Goal: Task Accomplishment & Management: Use online tool/utility

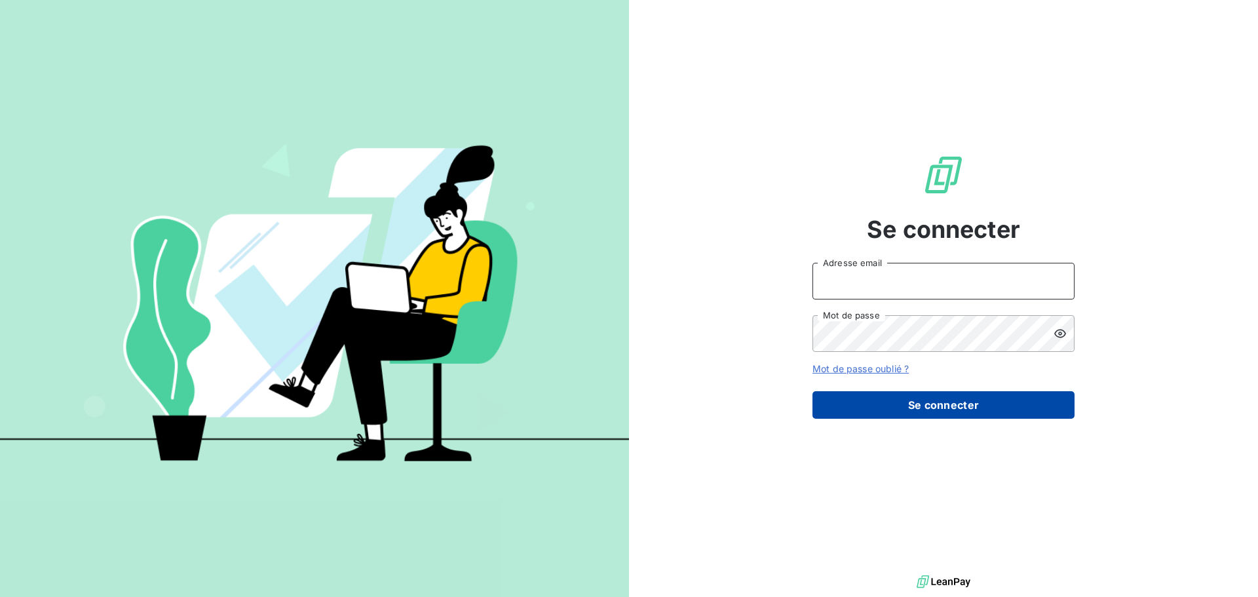
type input "[EMAIL_ADDRESS][DOMAIN_NAME]"
click at [981, 406] on button "Se connecter" at bounding box center [943, 405] width 262 height 28
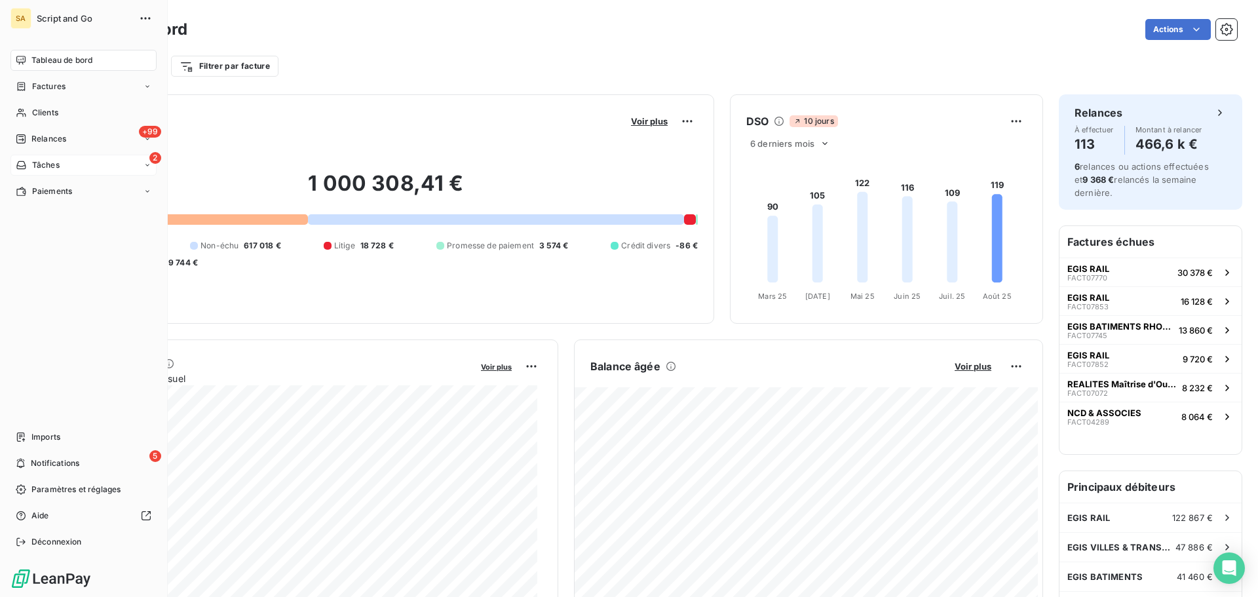
click at [41, 157] on div "2 Tâches" at bounding box center [83, 165] width 146 height 21
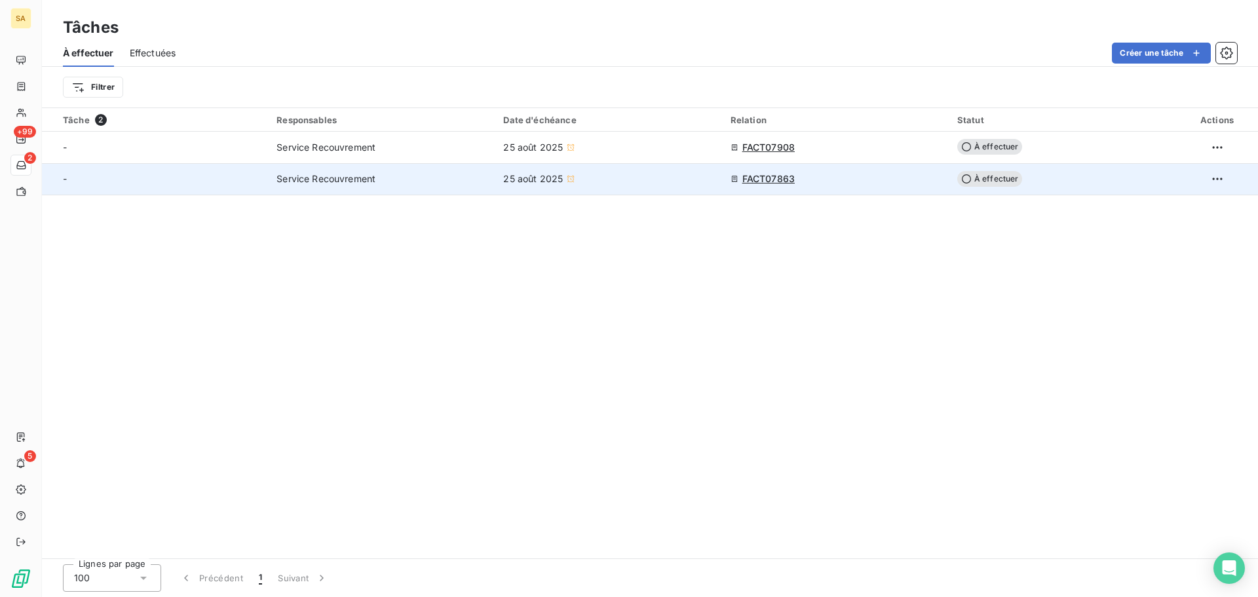
click at [318, 173] on span "Service Recouvrement" at bounding box center [325, 178] width 99 height 13
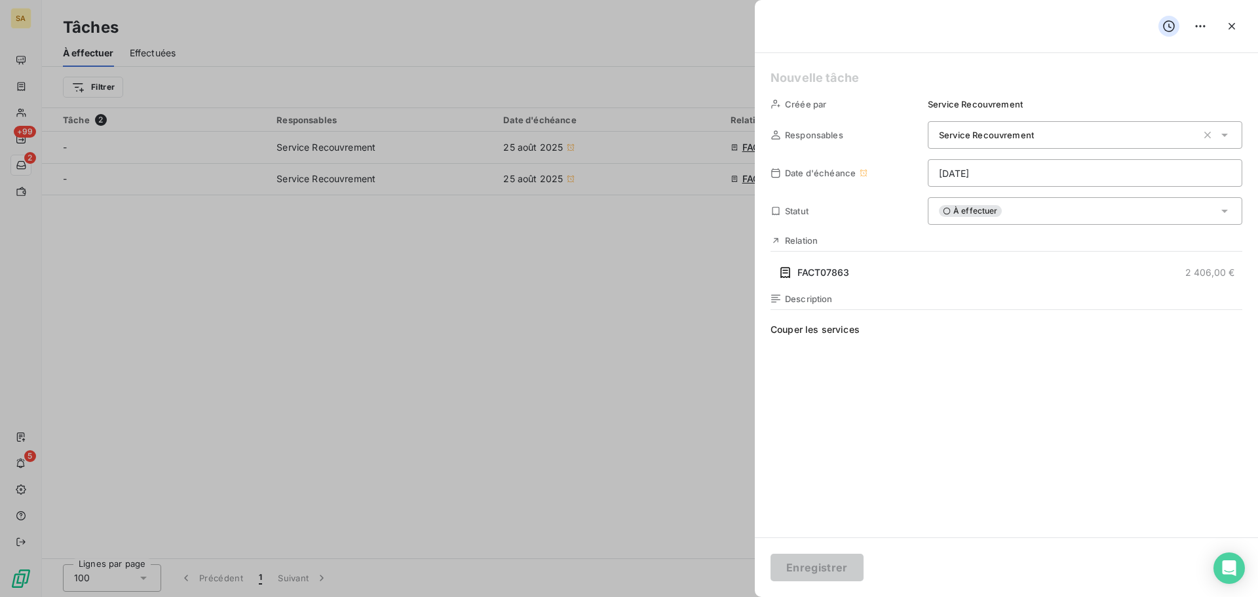
click at [440, 183] on div at bounding box center [629, 298] width 1258 height 597
click at [1240, 24] on button "button" at bounding box center [1231, 26] width 21 height 21
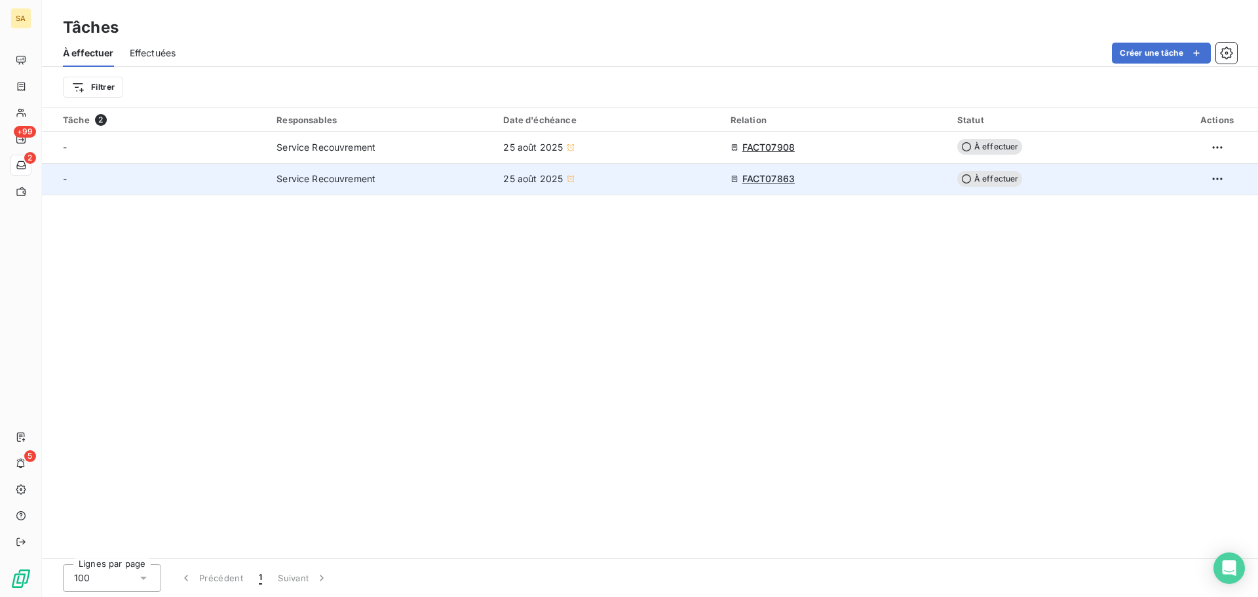
click at [781, 178] on span "FACT07863" at bounding box center [768, 178] width 52 height 13
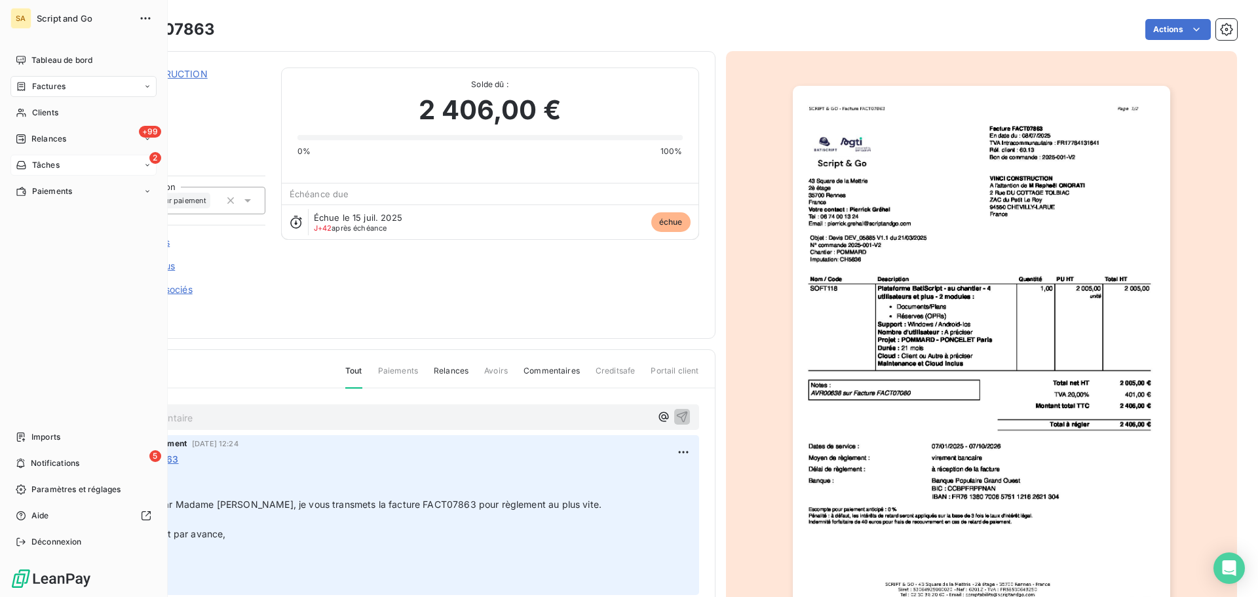
click at [43, 164] on span "Tâches" at bounding box center [46, 165] width 28 height 12
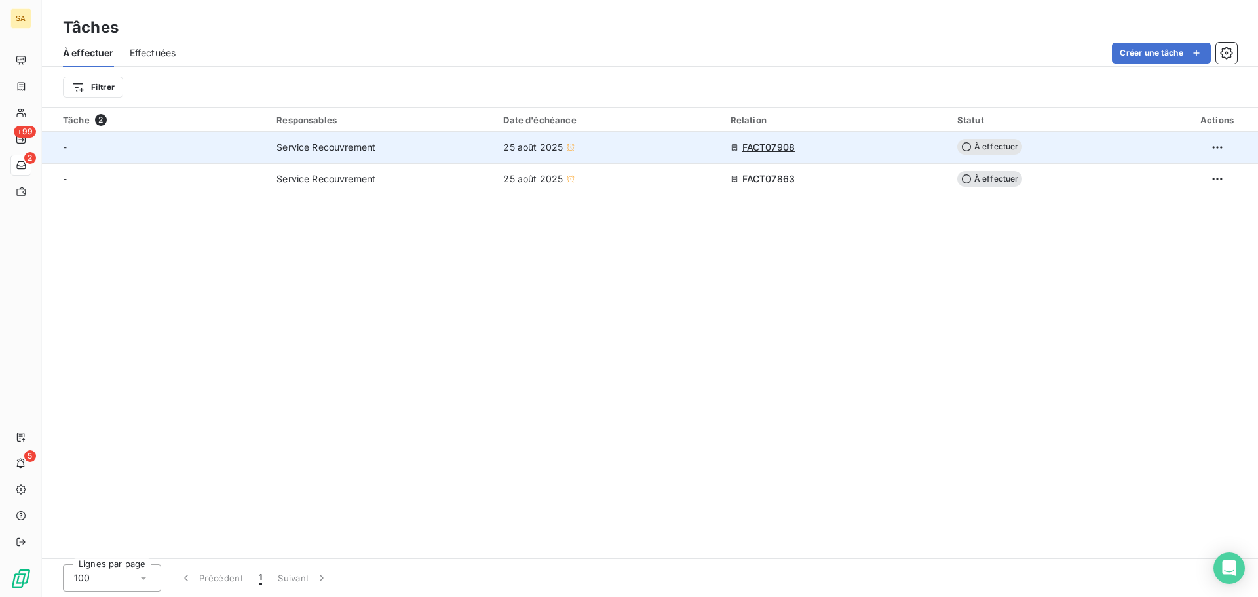
click at [739, 144] on div "FACT07908" at bounding box center [836, 147] width 211 height 13
type input "[DATE]"
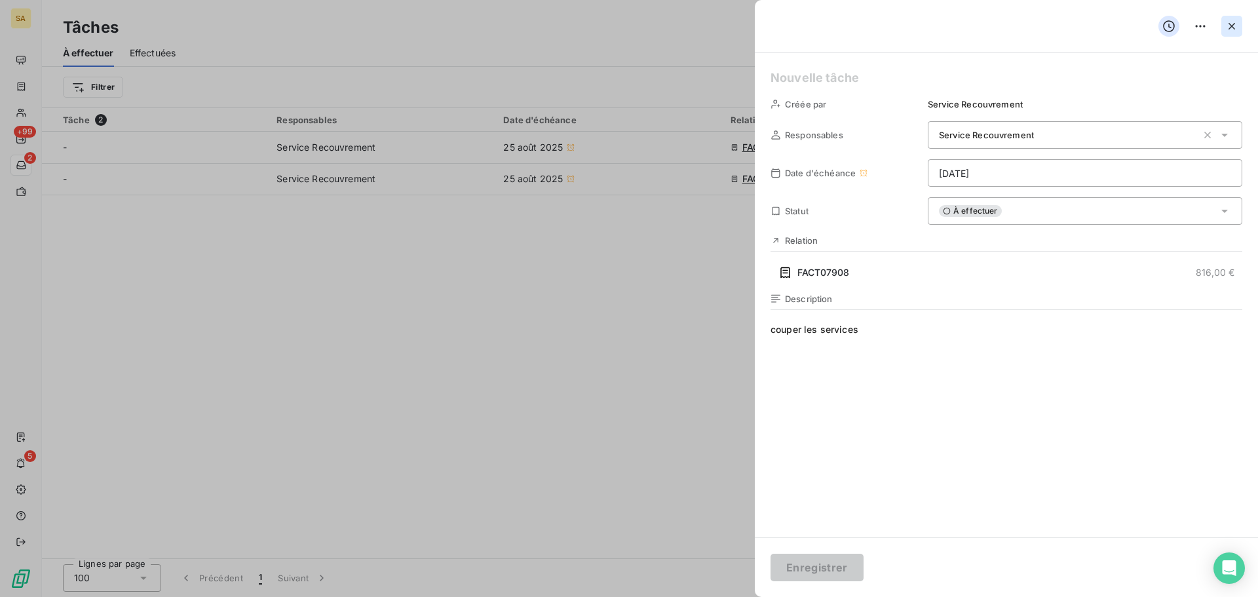
click at [1232, 22] on icon "button" at bounding box center [1231, 26] width 13 height 13
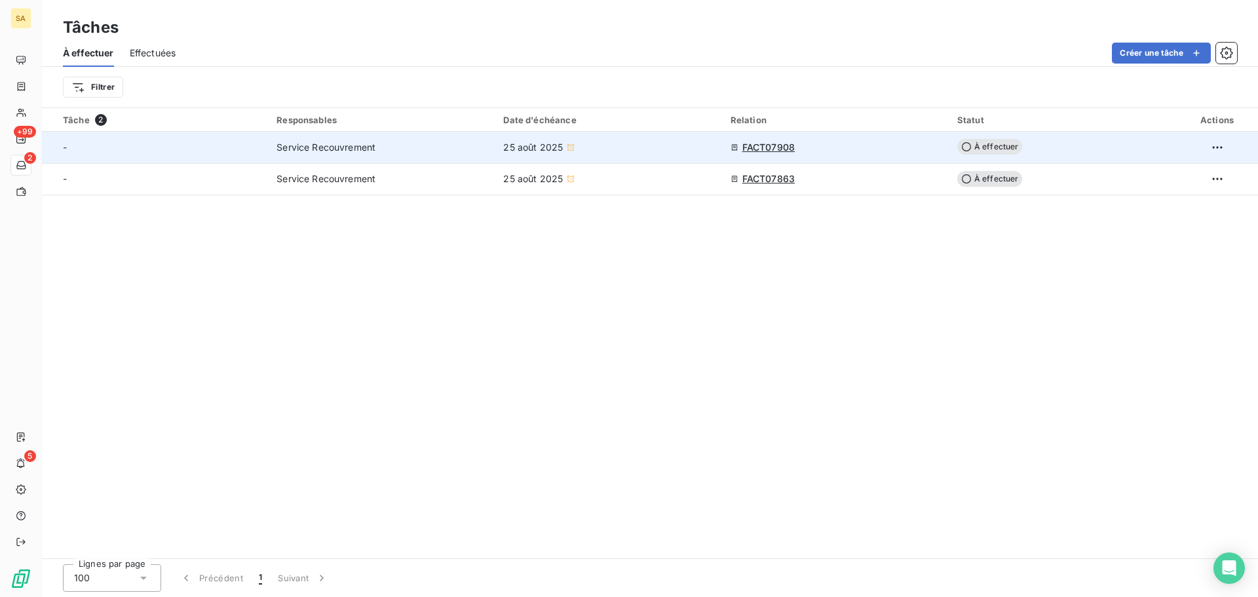
click at [773, 145] on span "FACT07908" at bounding box center [768, 147] width 52 height 13
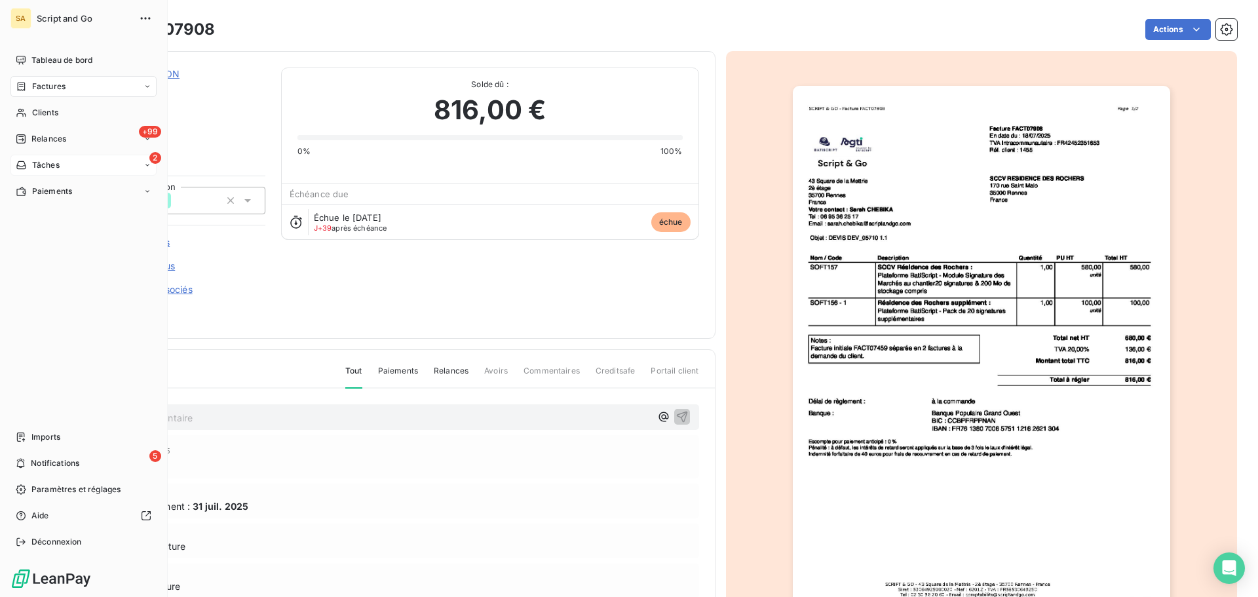
click at [30, 164] on div "Tâches" at bounding box center [38, 165] width 44 height 12
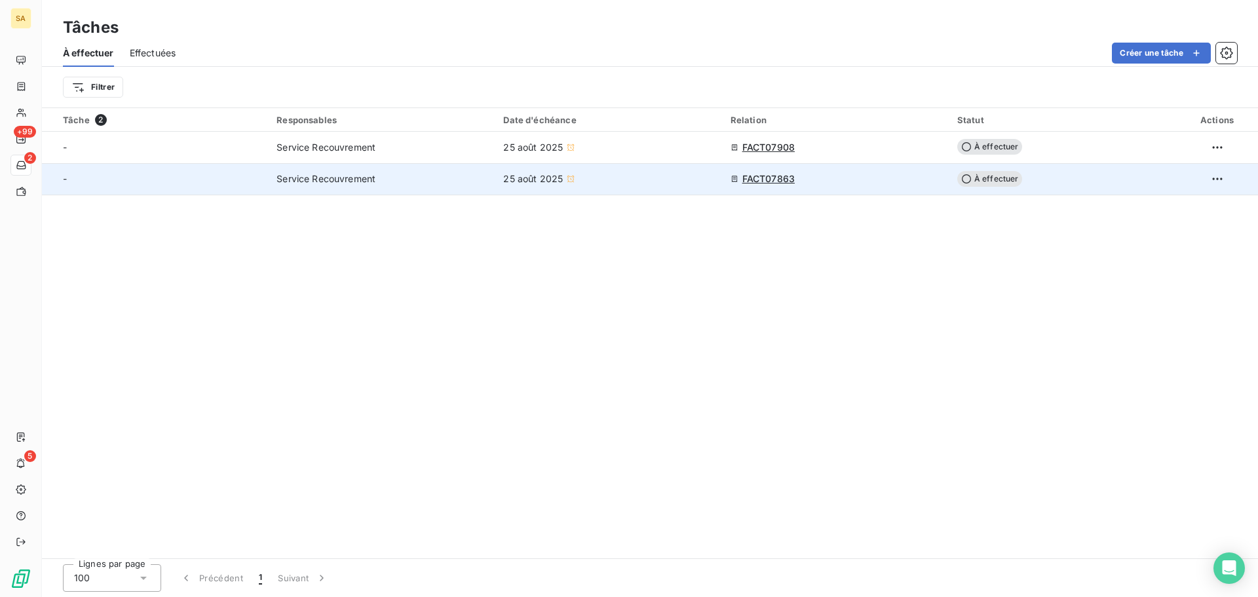
click at [787, 174] on span "FACT07863" at bounding box center [768, 178] width 52 height 13
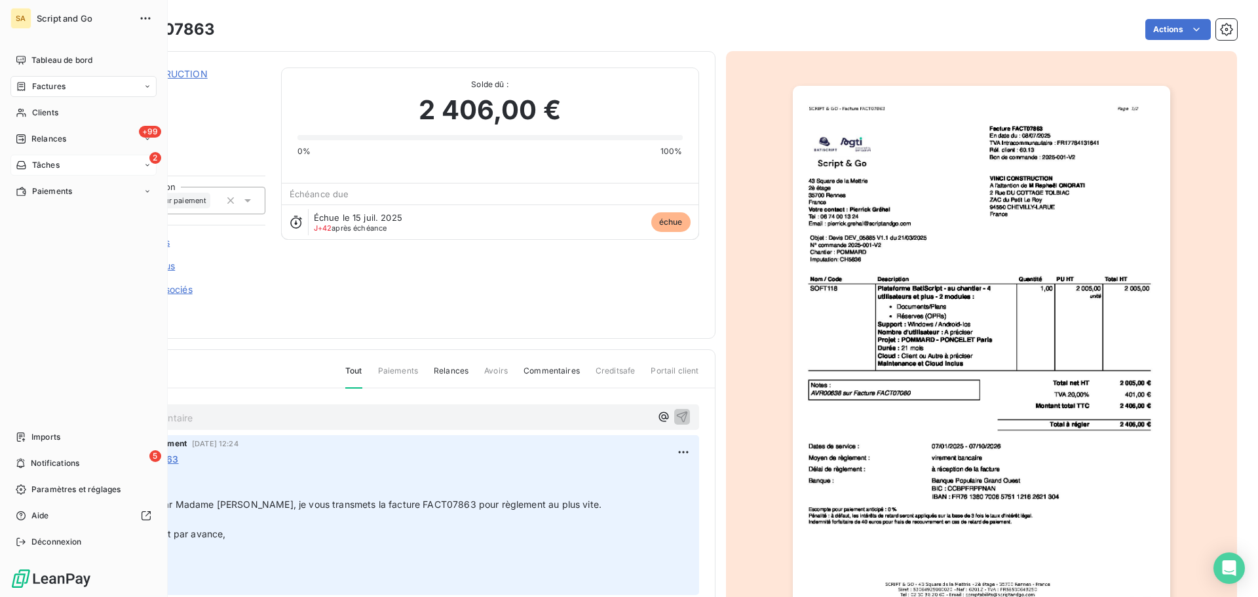
click at [26, 156] on div "2 Tâches" at bounding box center [83, 165] width 146 height 21
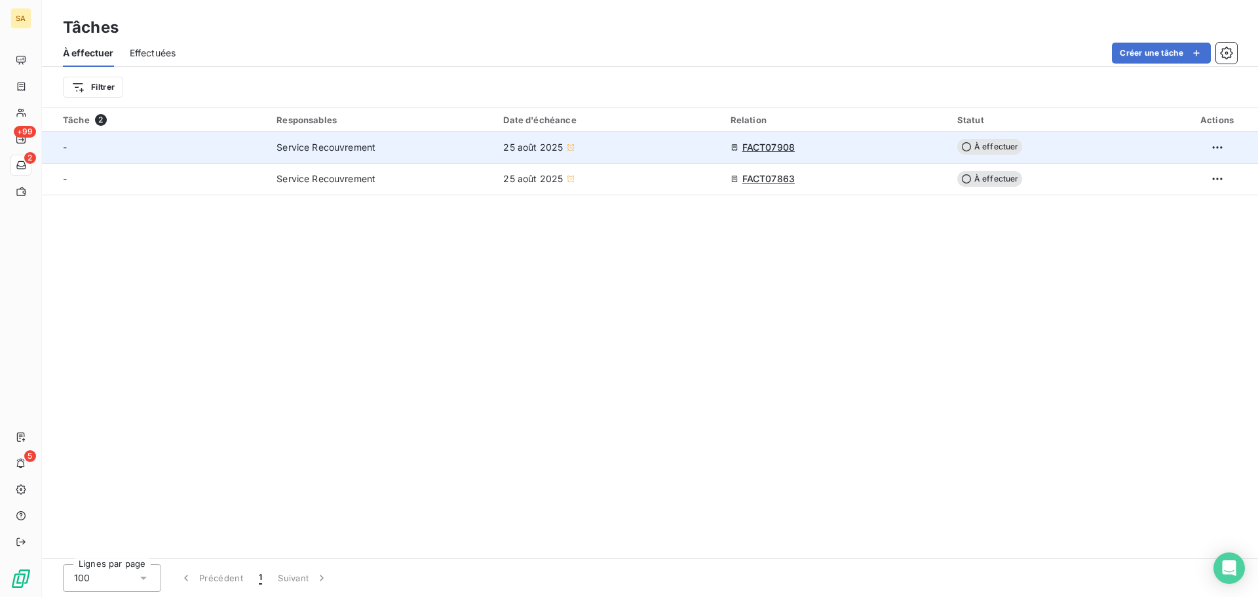
click at [776, 143] on span "FACT07908" at bounding box center [768, 147] width 52 height 13
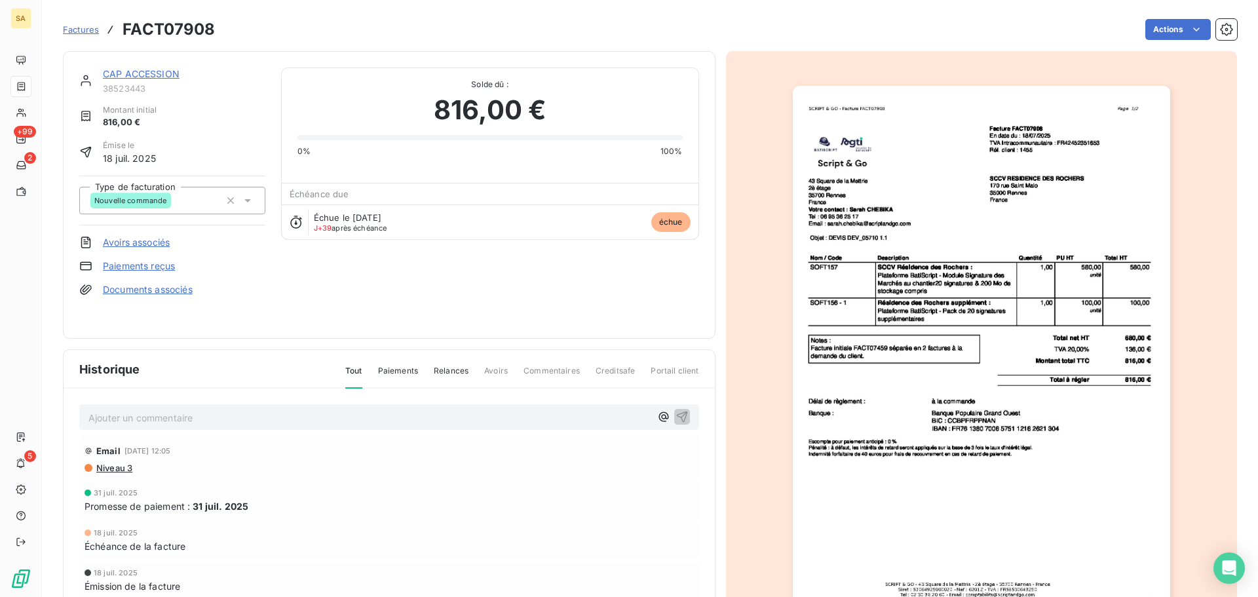
click at [109, 465] on span "Niveau 3" at bounding box center [113, 468] width 37 height 10
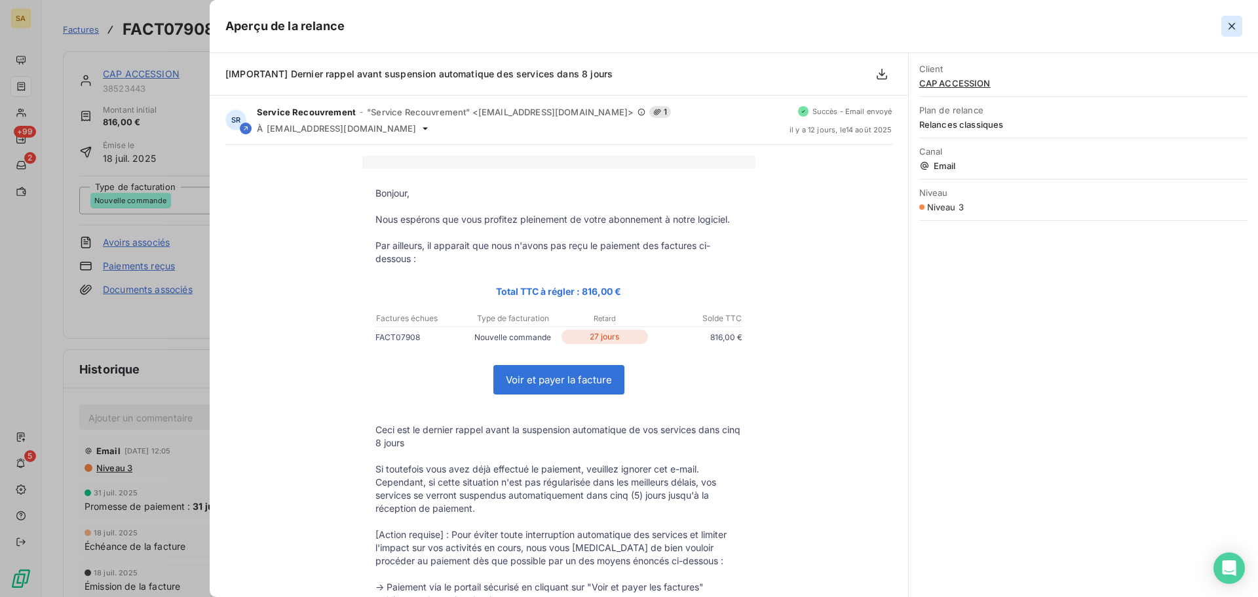
click at [1229, 27] on icon "button" at bounding box center [1231, 26] width 13 height 13
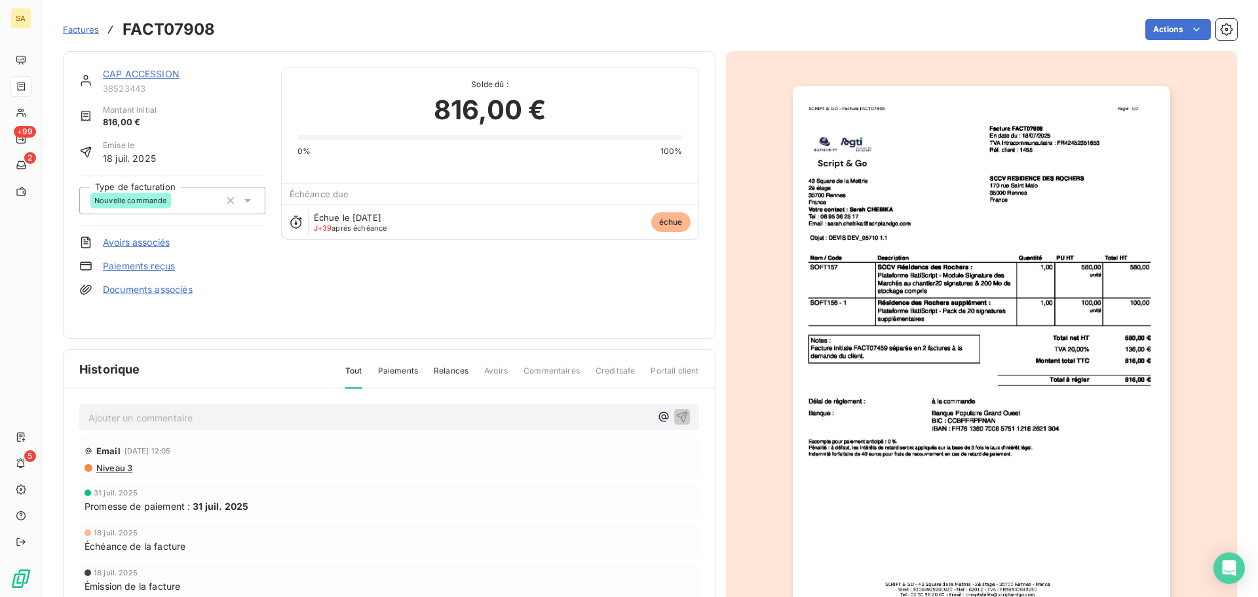
click at [117, 467] on span "Niveau 3" at bounding box center [113, 468] width 37 height 10
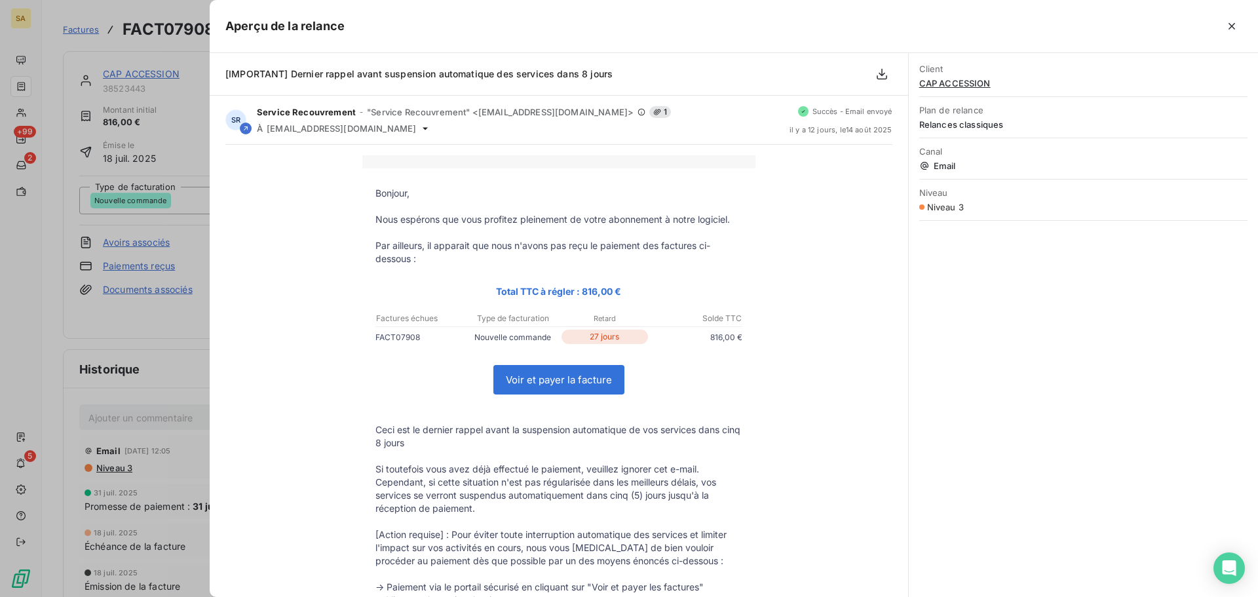
click at [1230, 23] on icon "button" at bounding box center [1231, 26] width 13 height 13
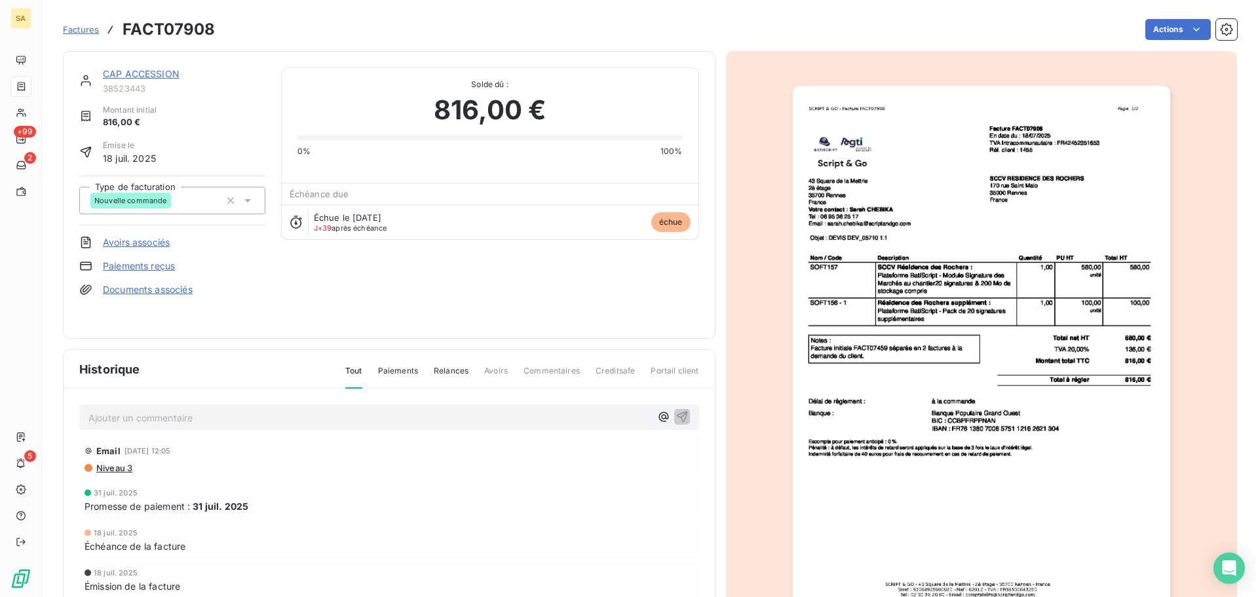
click at [121, 69] on link "CAP ACCESSION" at bounding box center [141, 73] width 77 height 11
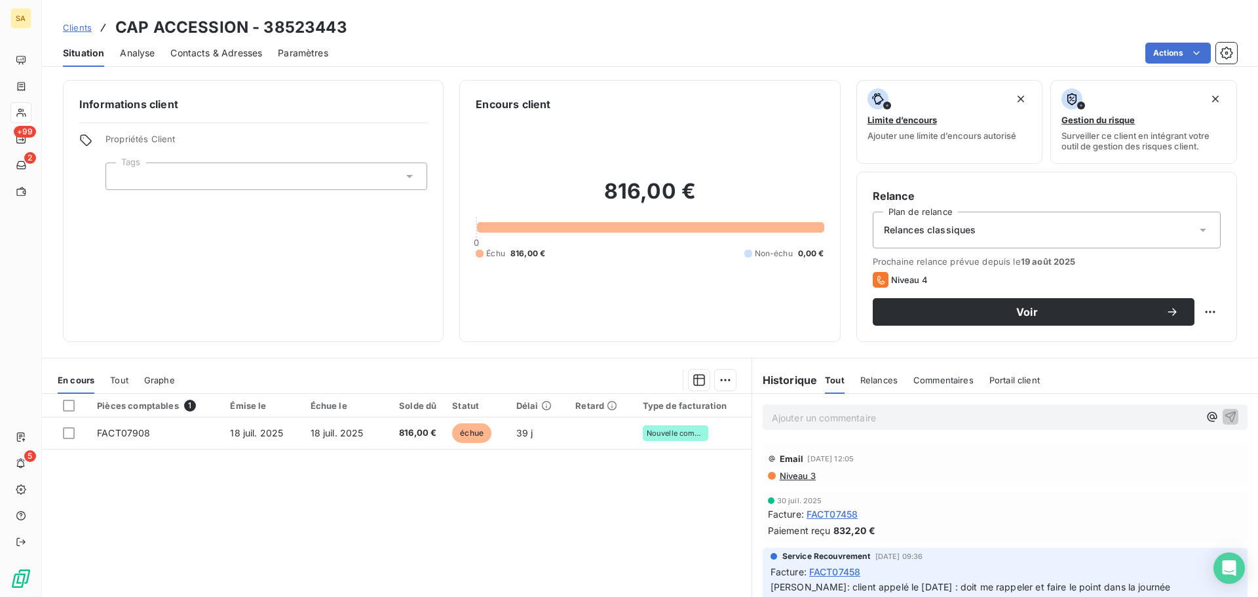
click at [211, 49] on span "Contacts & Adresses" at bounding box center [216, 53] width 92 height 13
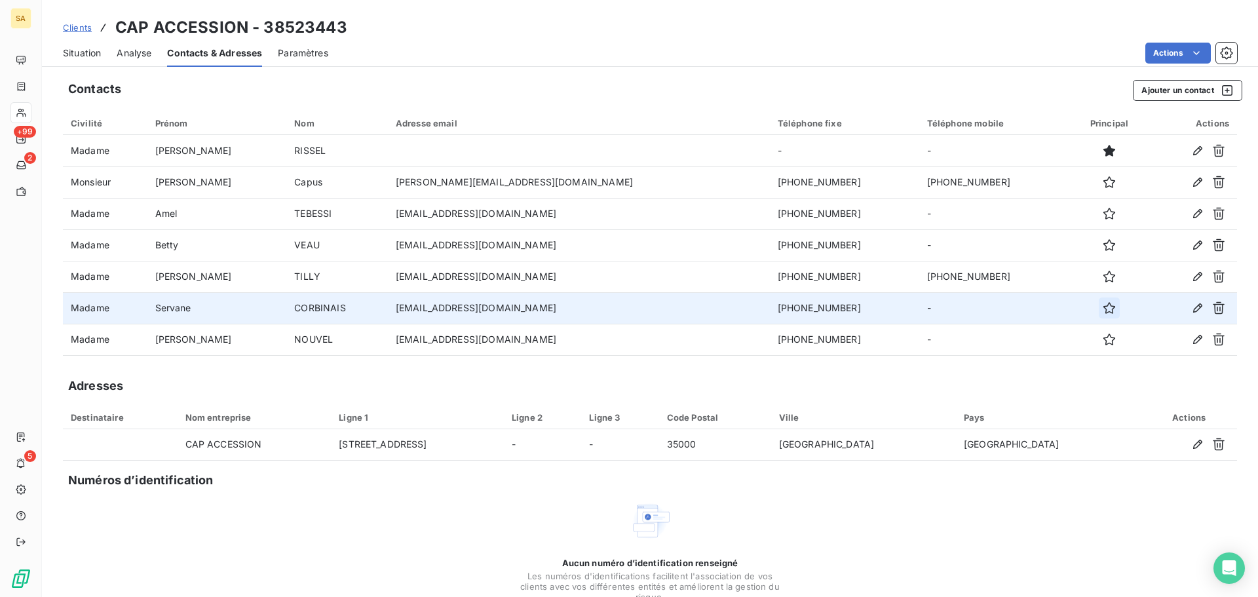
click at [1103, 311] on icon "button" at bounding box center [1109, 308] width 12 height 12
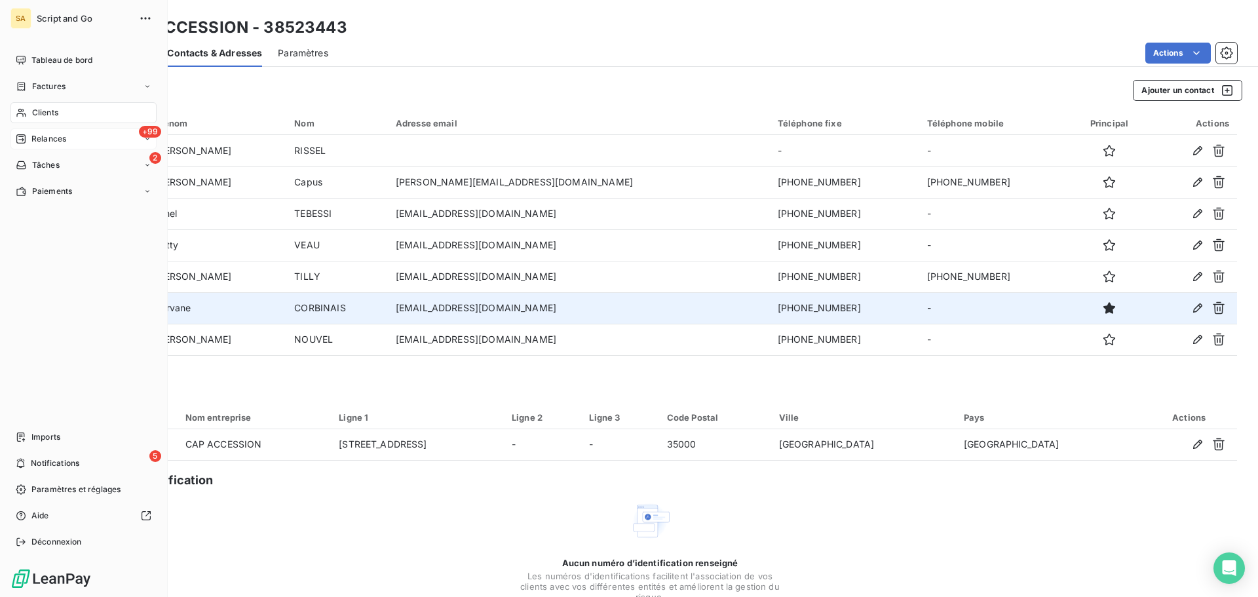
click at [63, 136] on span "Relances" at bounding box center [48, 139] width 35 height 12
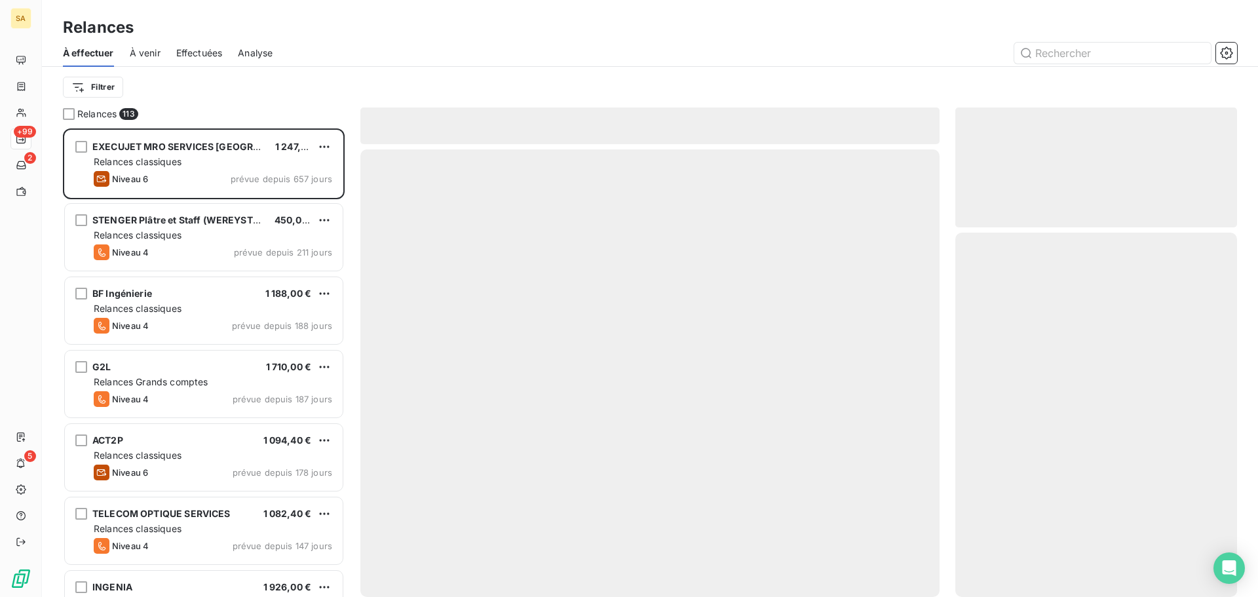
scroll to position [459, 272]
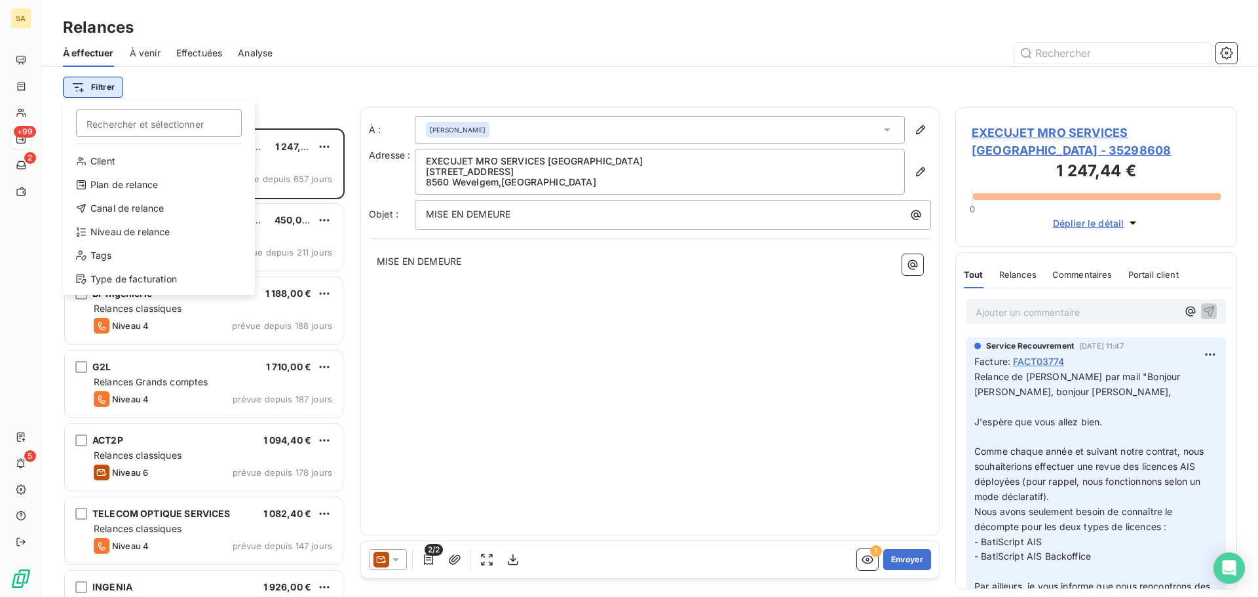
click at [107, 89] on html "SA +99 2 5 Relances À effectuer À venir Effectuées Analyse Filtrer Rechercher e…" at bounding box center [629, 298] width 1258 height 597
click at [130, 278] on div "Type de facturation" at bounding box center [158, 279] width 181 height 21
